Goal: Task Accomplishment & Management: Manage account settings

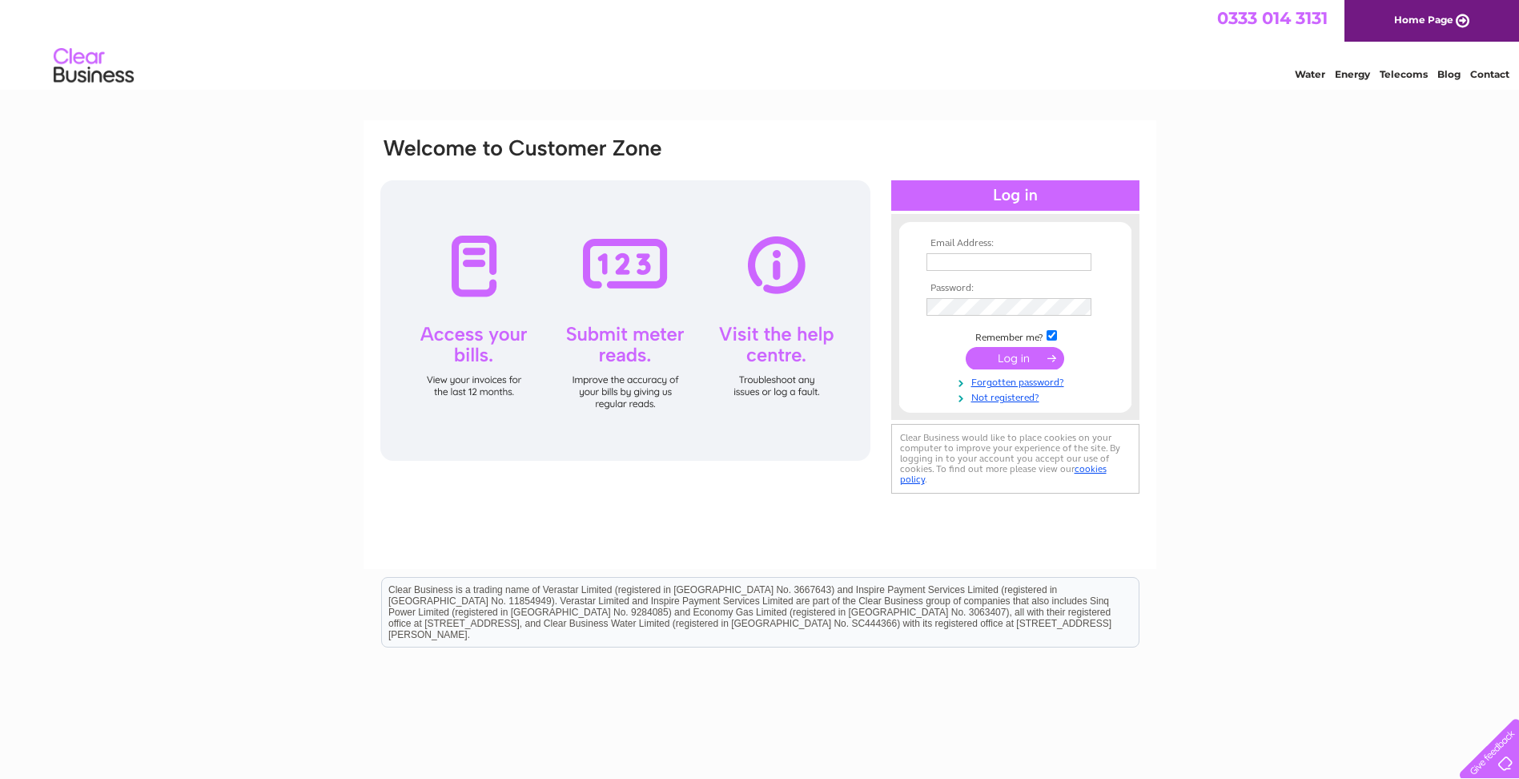
type input "info@flowtronix.co.uk"
click at [1022, 360] on input "submit" at bounding box center [1015, 358] width 99 height 22
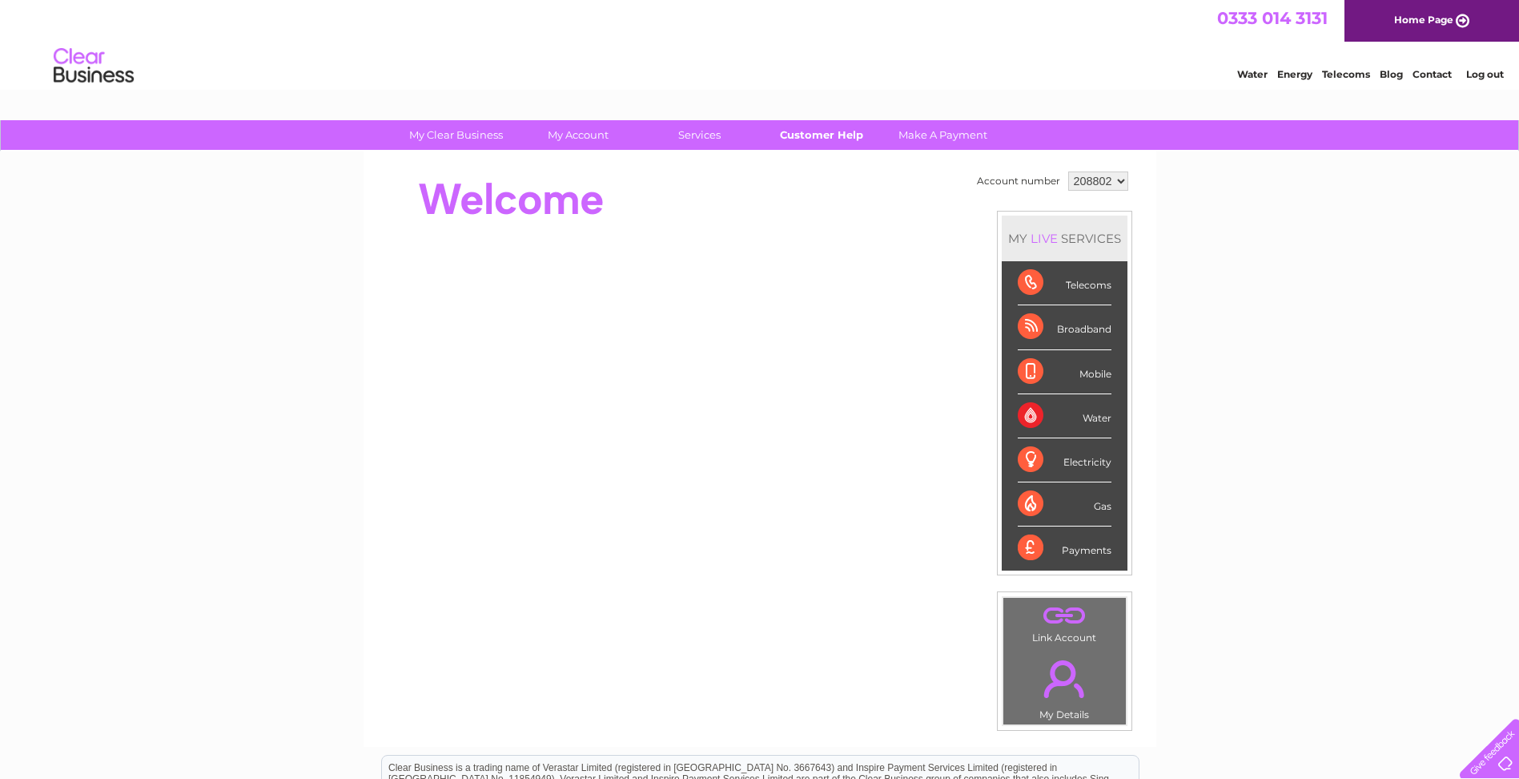
click at [829, 131] on link "Customer Help" at bounding box center [821, 135] width 132 height 30
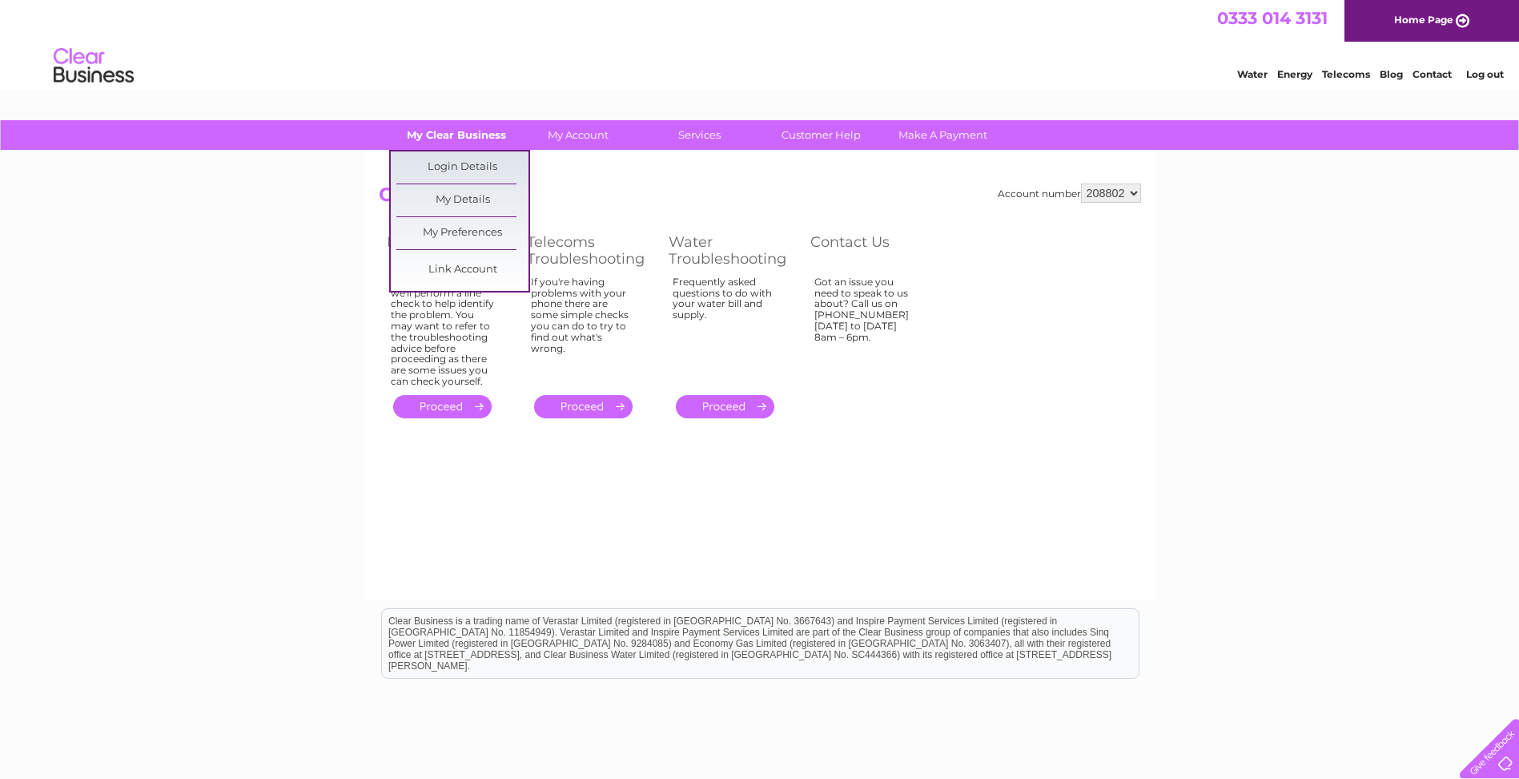
click at [486, 138] on link "My Clear Business" at bounding box center [456, 135] width 132 height 30
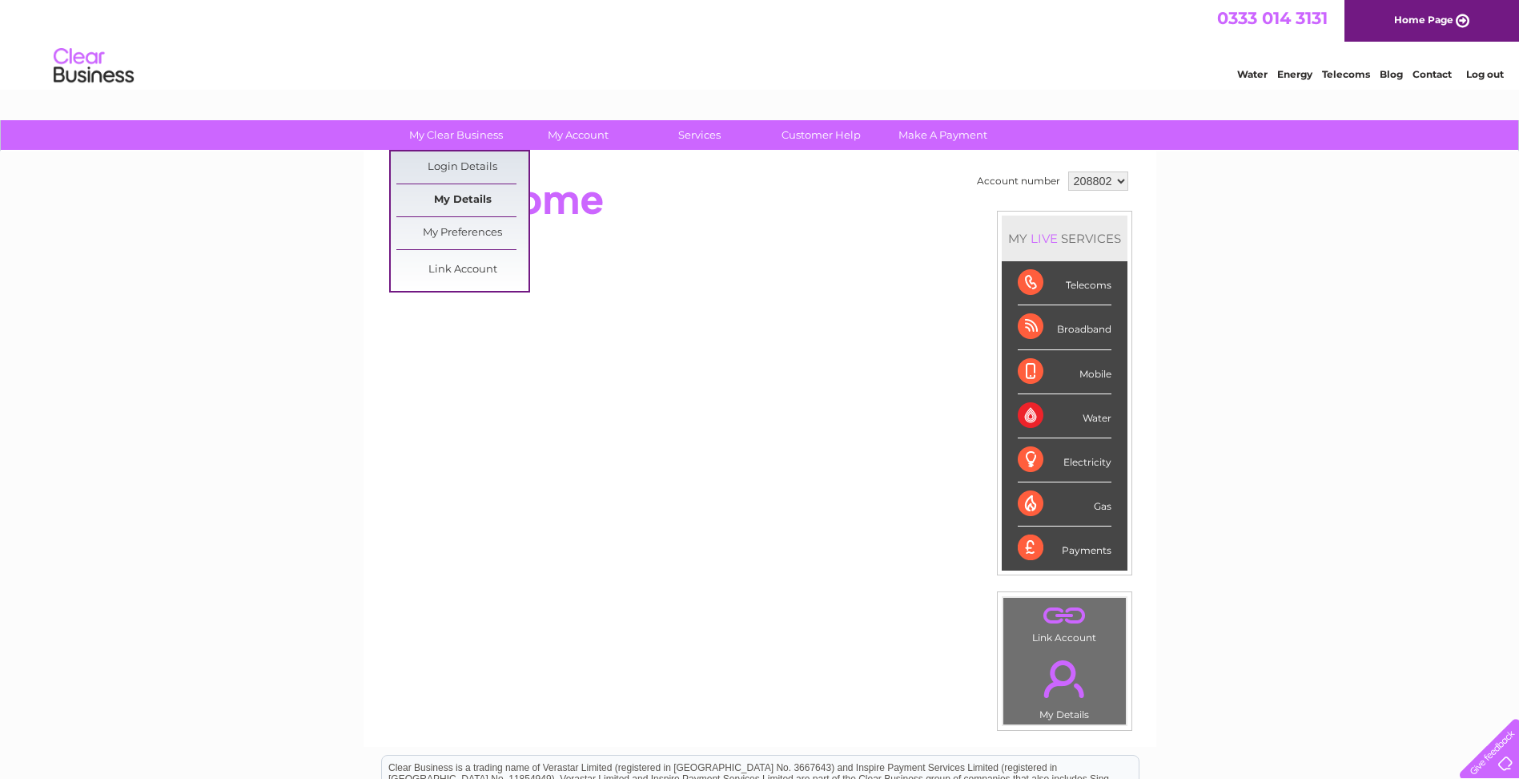
click at [453, 193] on link "My Details" at bounding box center [462, 200] width 132 height 32
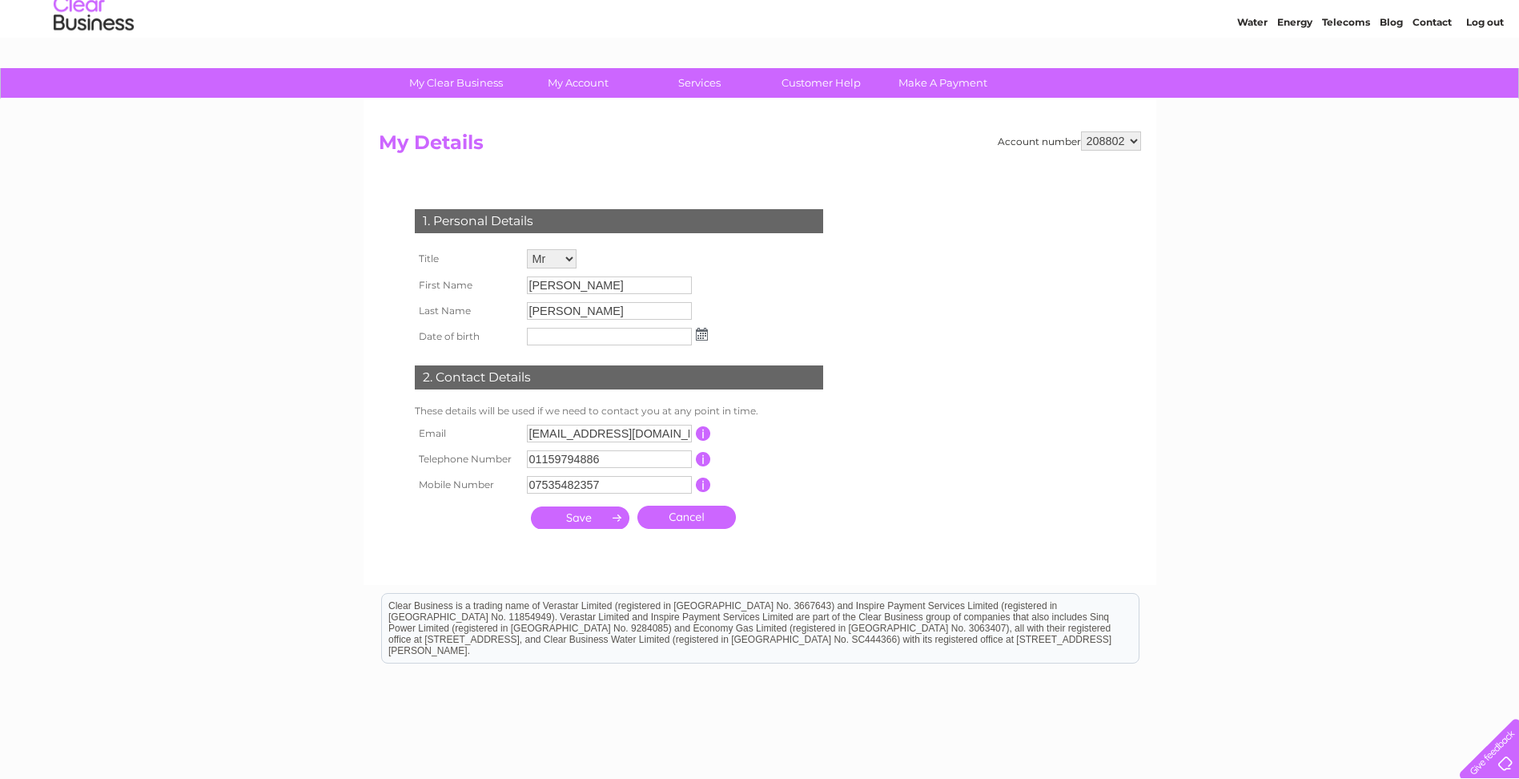
scroll to position [80, 0]
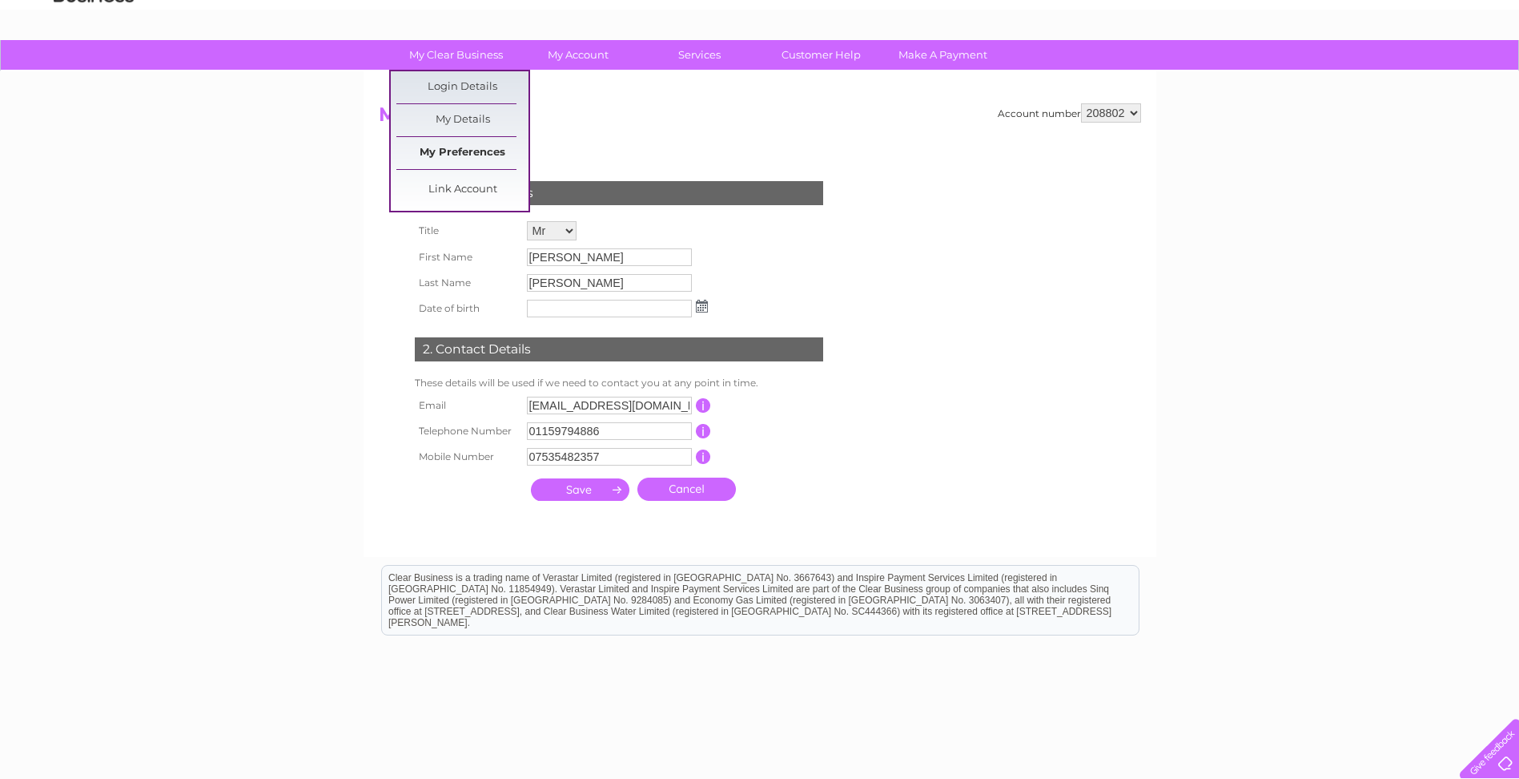
click at [487, 155] on link "My Preferences" at bounding box center [462, 153] width 132 height 32
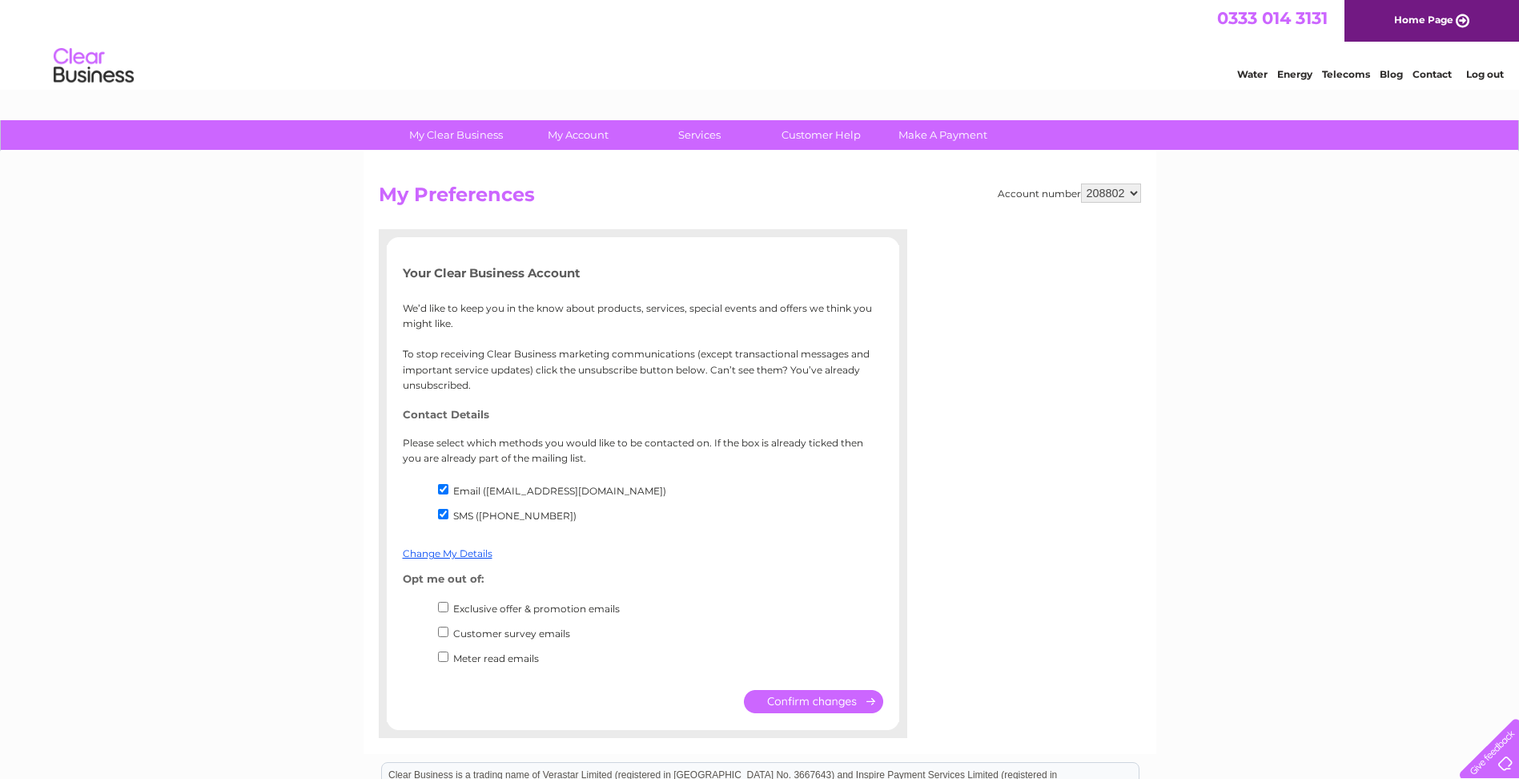
drag, startPoint x: -3, startPoint y: 781, endPoint x: 0, endPoint y: 714, distance: 66.6
drag, startPoint x: 0, startPoint y: 714, endPoint x: 596, endPoint y: 139, distance: 828.7
click at [596, 139] on link "My Account" at bounding box center [578, 135] width 132 height 30
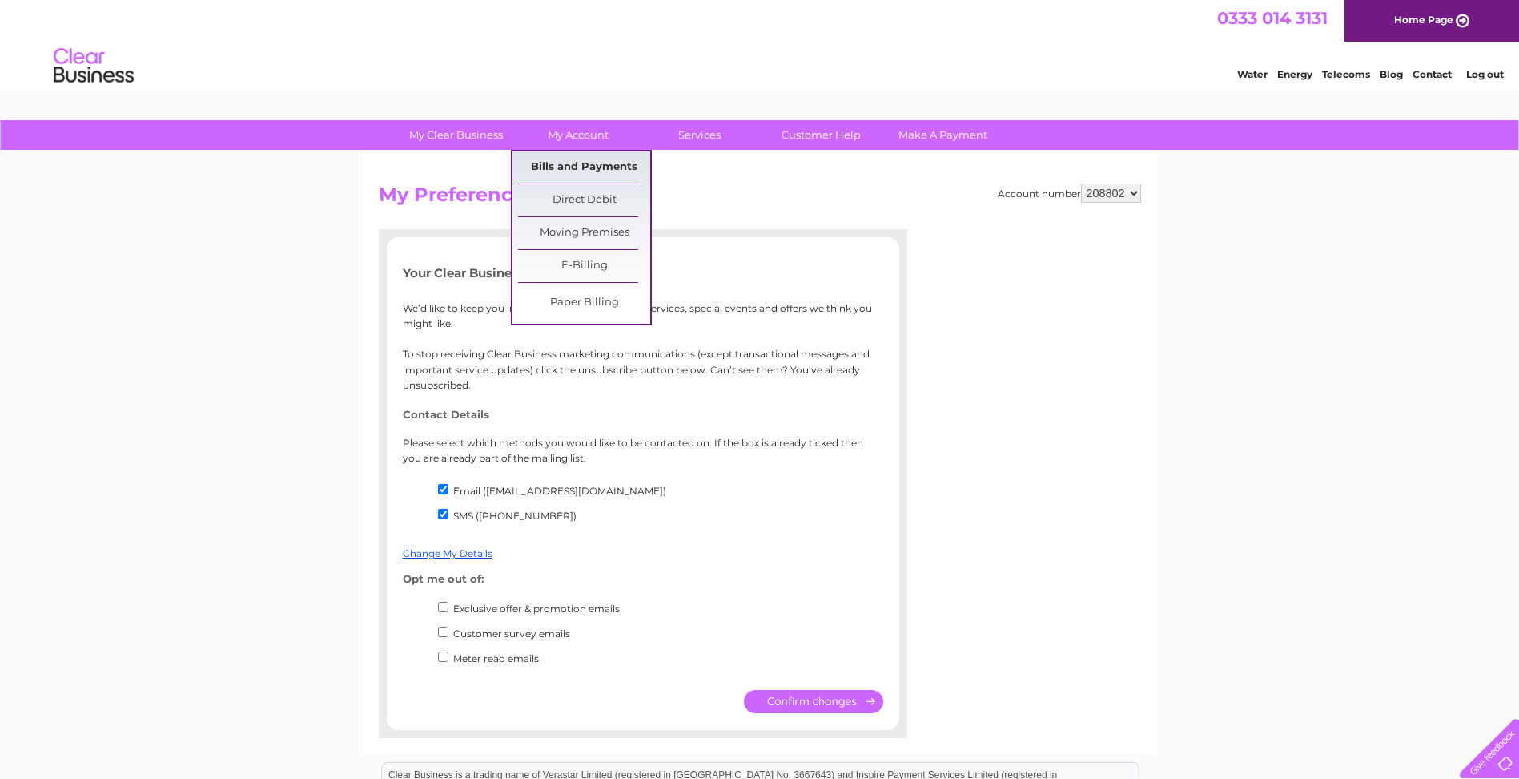
click at [595, 160] on link "Bills and Payments" at bounding box center [584, 167] width 132 height 32
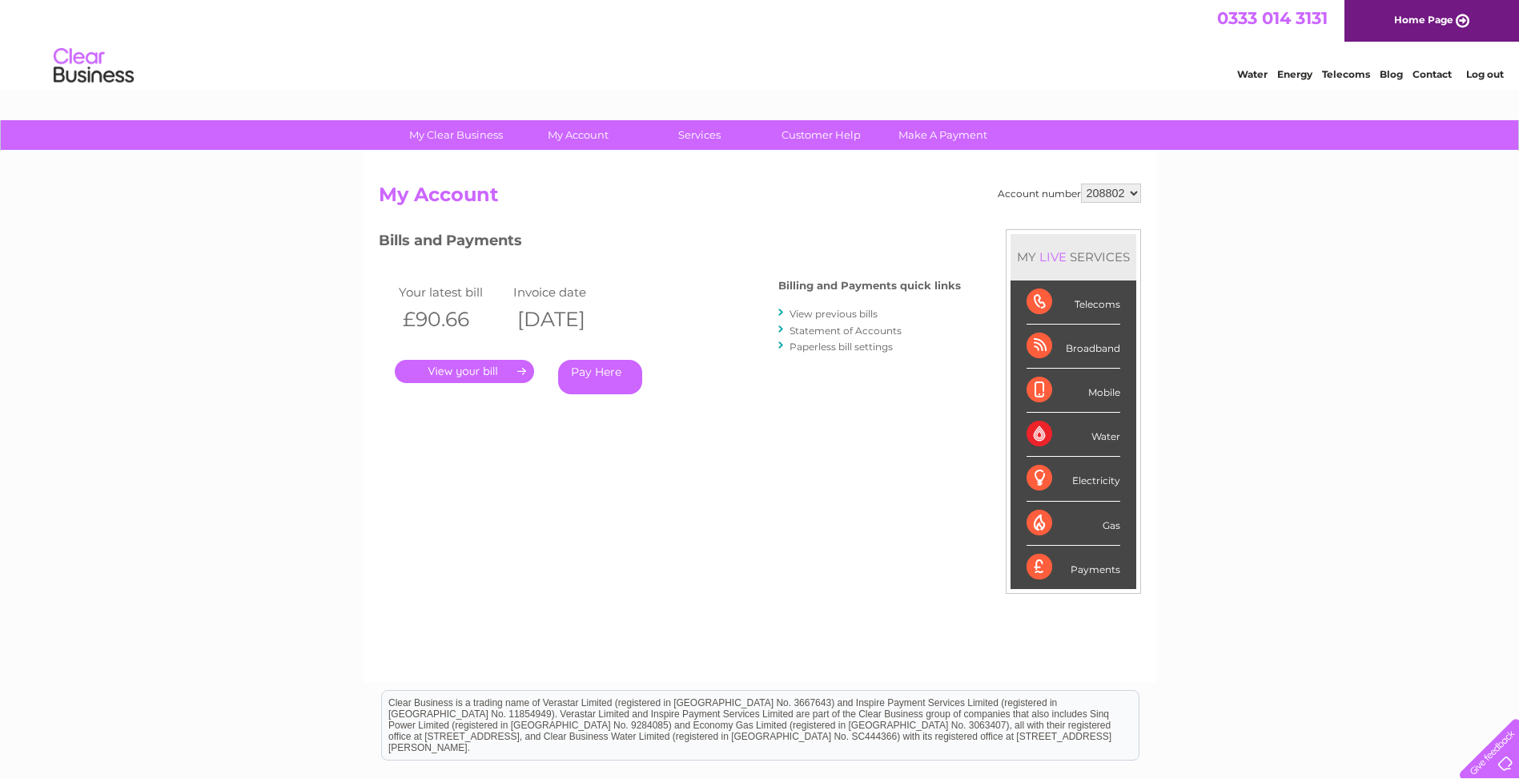
click at [841, 316] on link "View previous bills" at bounding box center [834, 314] width 88 height 12
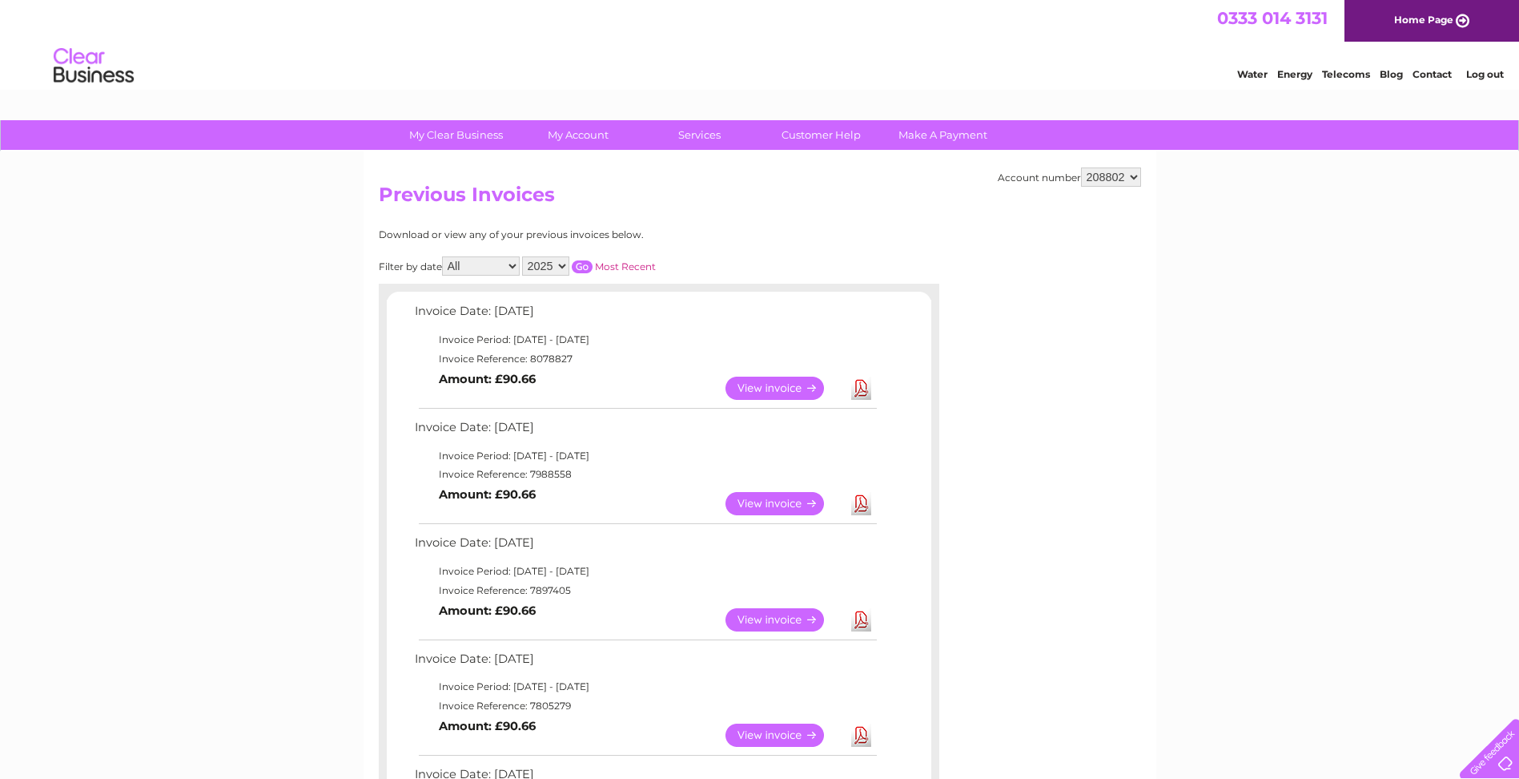
click at [775, 385] on link "View" at bounding box center [785, 387] width 118 height 23
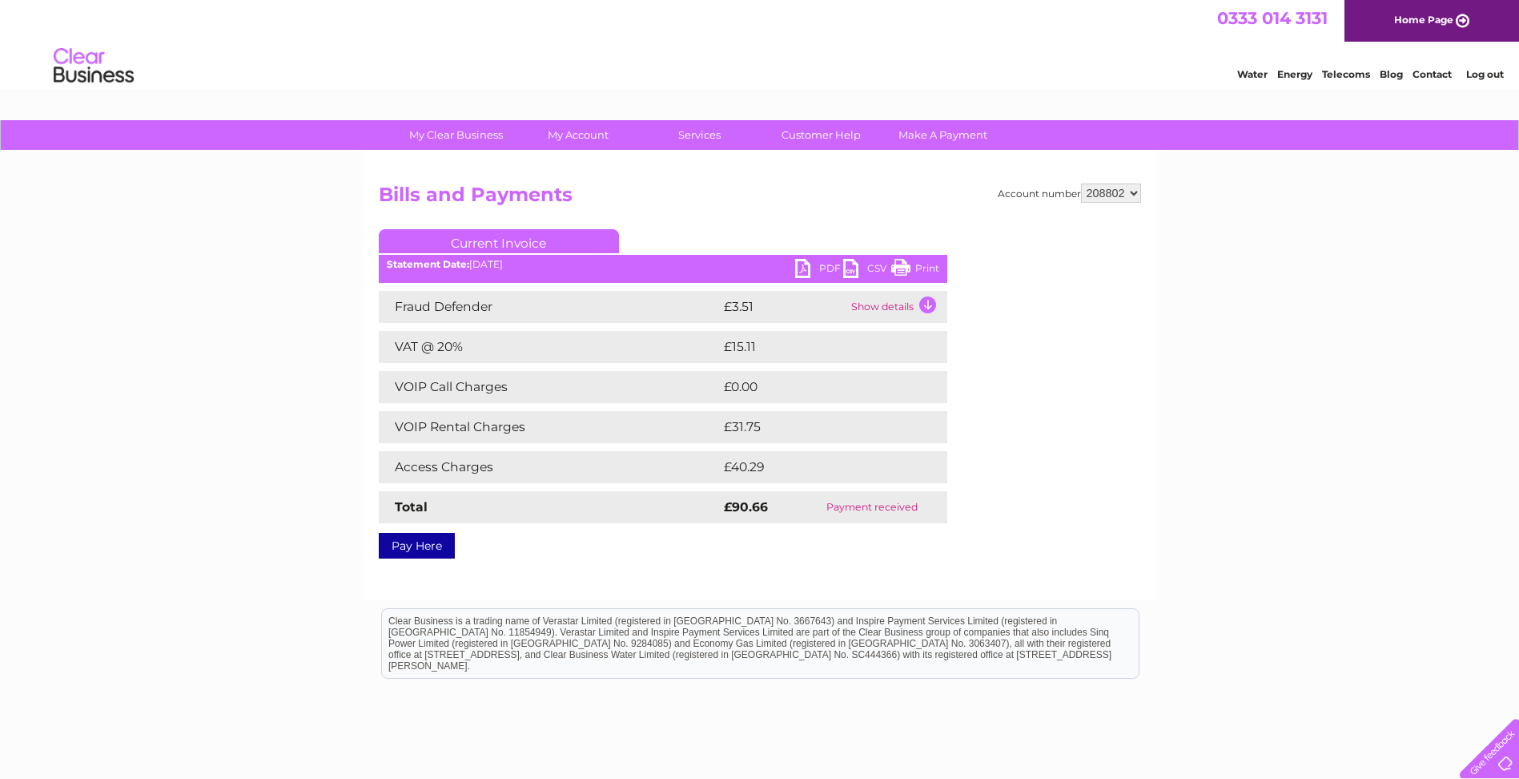
click at [916, 300] on td "Show details" at bounding box center [897, 307] width 100 height 32
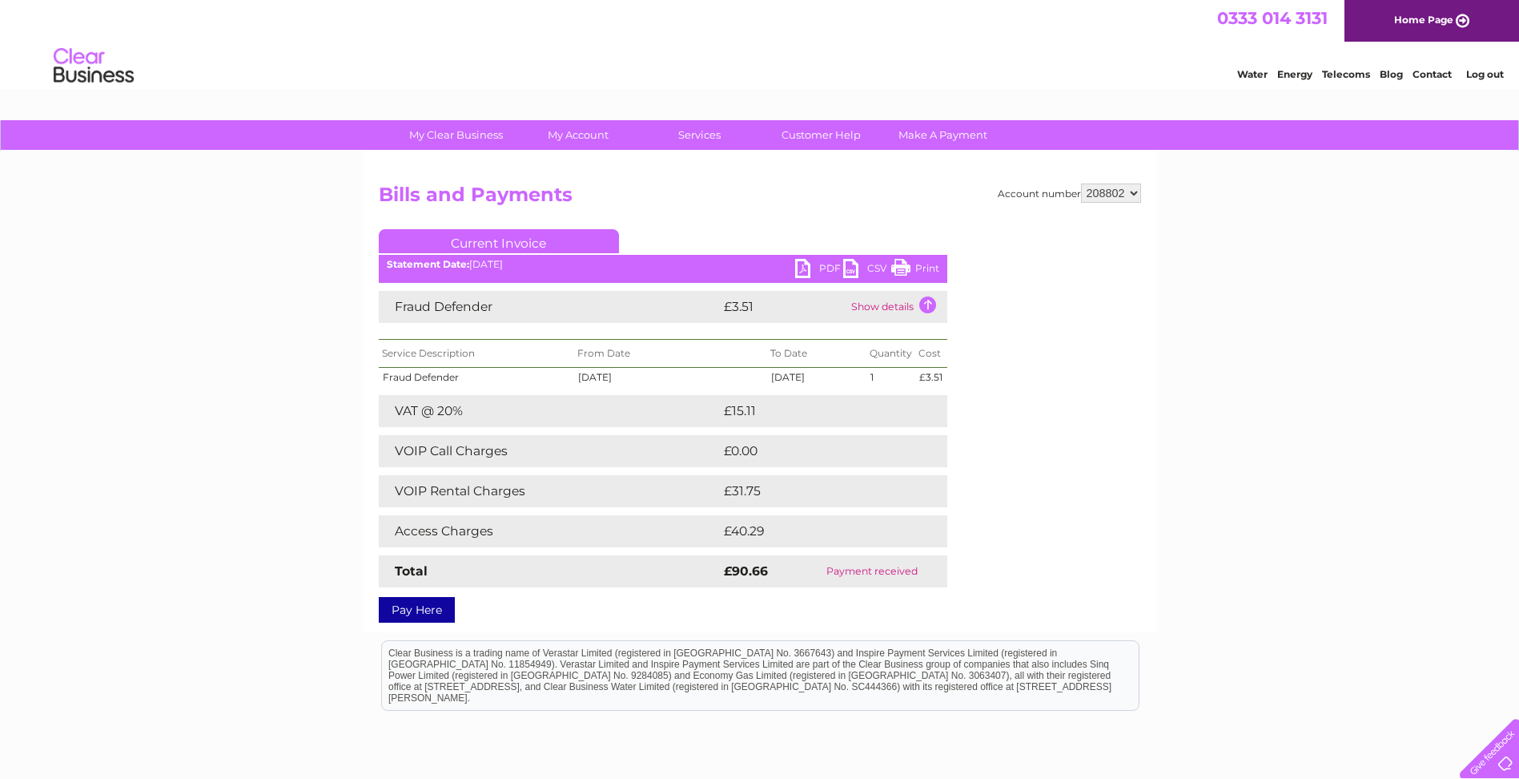
click at [807, 272] on link "PDF" at bounding box center [819, 270] width 48 height 23
click at [1483, 76] on link "Log out" at bounding box center [1486, 74] width 38 height 12
